Goal: Task Accomplishment & Management: Manage account settings

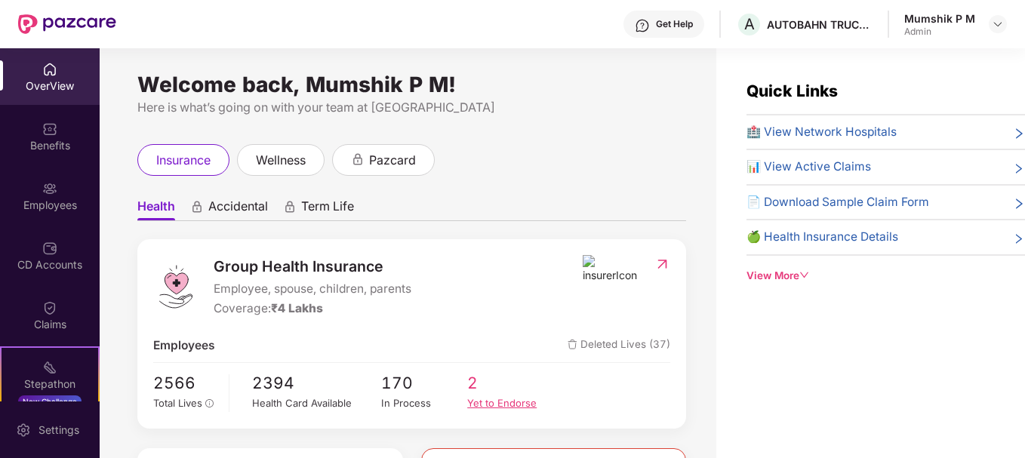
click at [487, 399] on div "Yet to Endorse" at bounding box center [510, 403] width 86 height 15
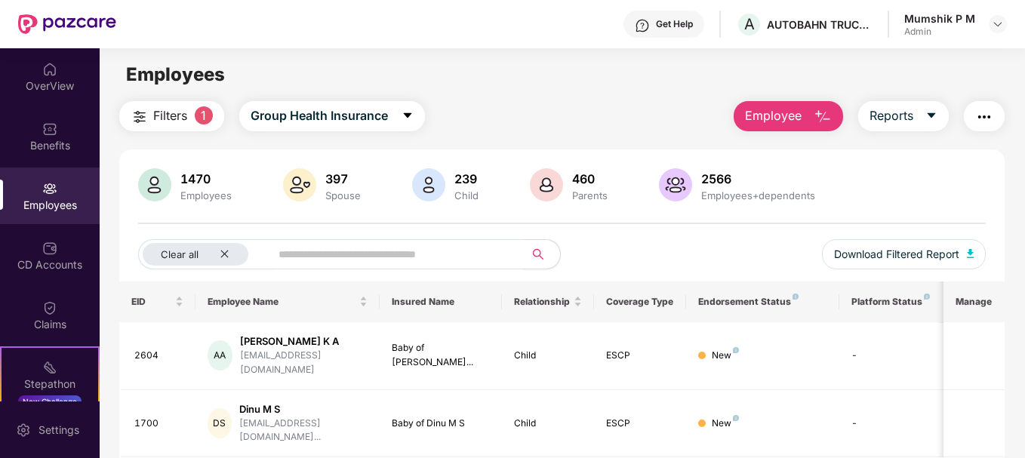
scroll to position [48, 0]
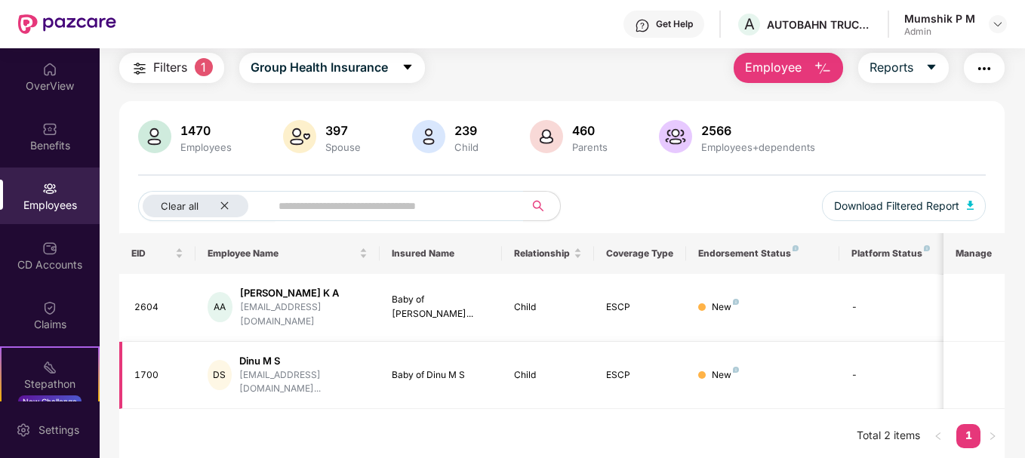
click at [723, 368] on div "New" at bounding box center [725, 375] width 27 height 14
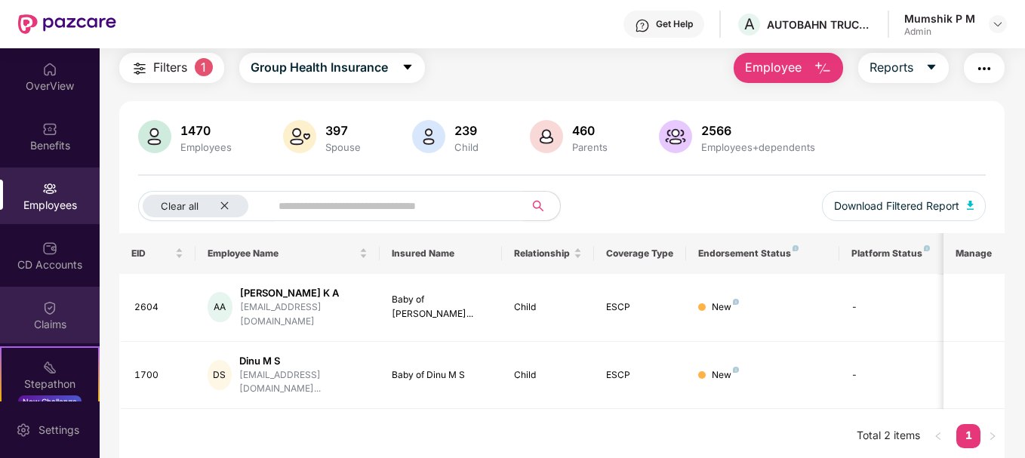
scroll to position [124, 0]
